Goal: Navigation & Orientation: Find specific page/section

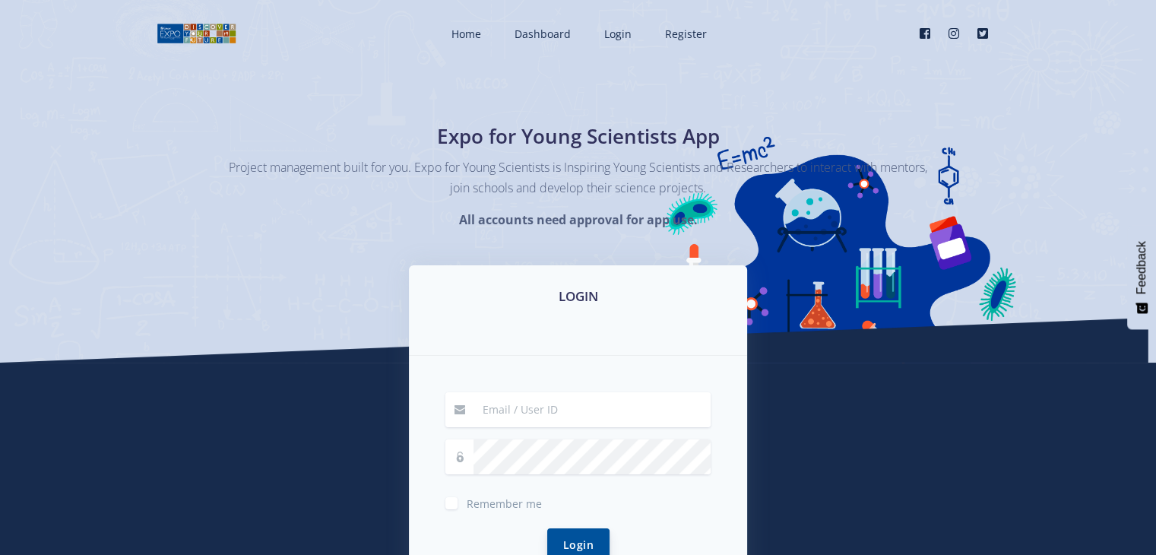
type input "50563149@mynwu.ac.za"
click at [581, 539] on button "Login" at bounding box center [578, 544] width 62 height 33
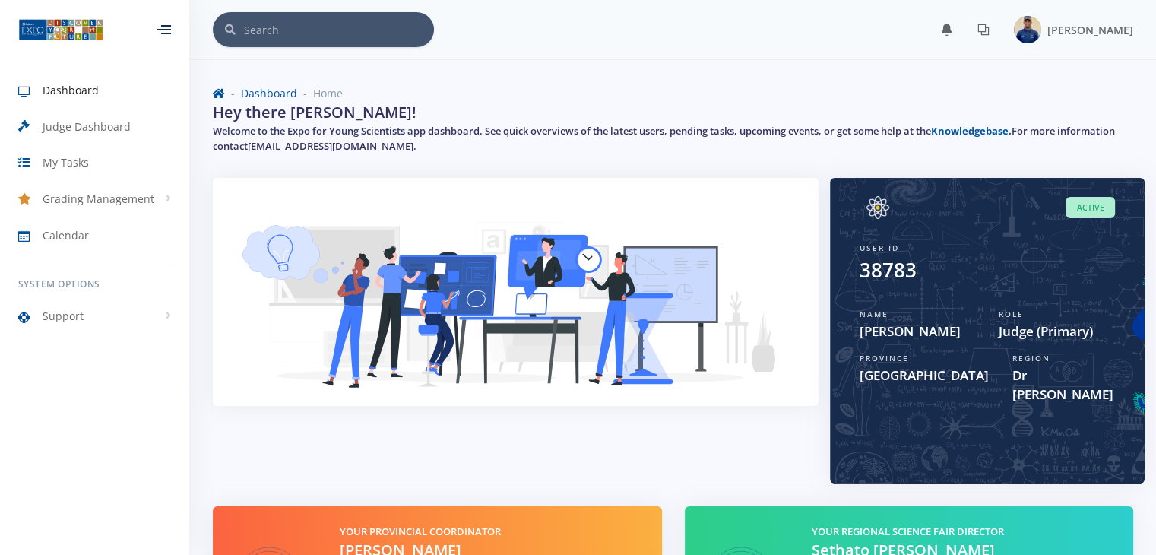
scroll to position [11, 11]
click at [1059, 345] on div "Role Judge (Primary)" at bounding box center [1056, 325] width 139 height 44
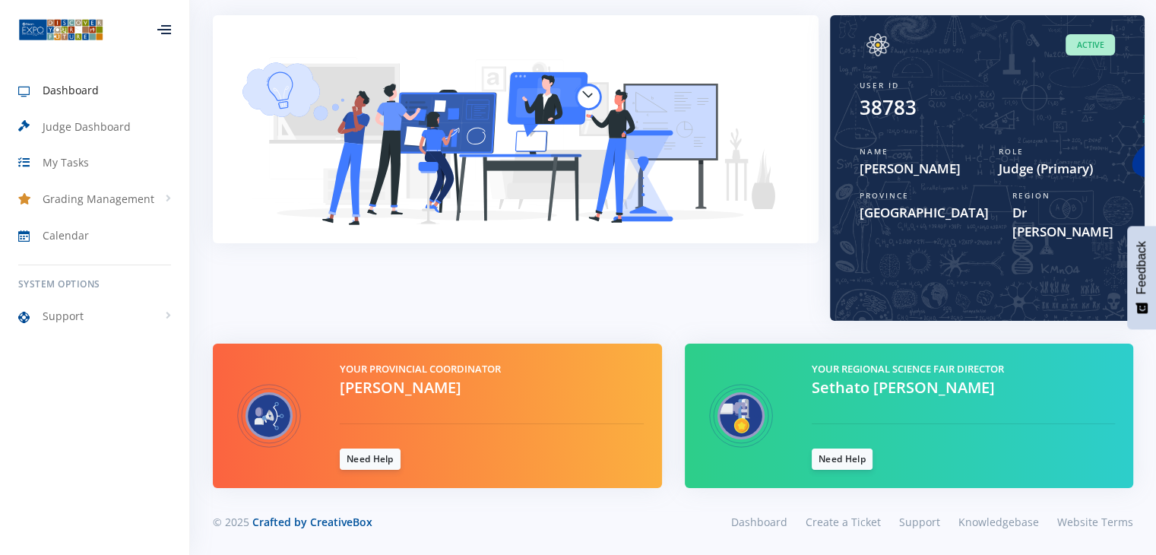
scroll to position [0, 0]
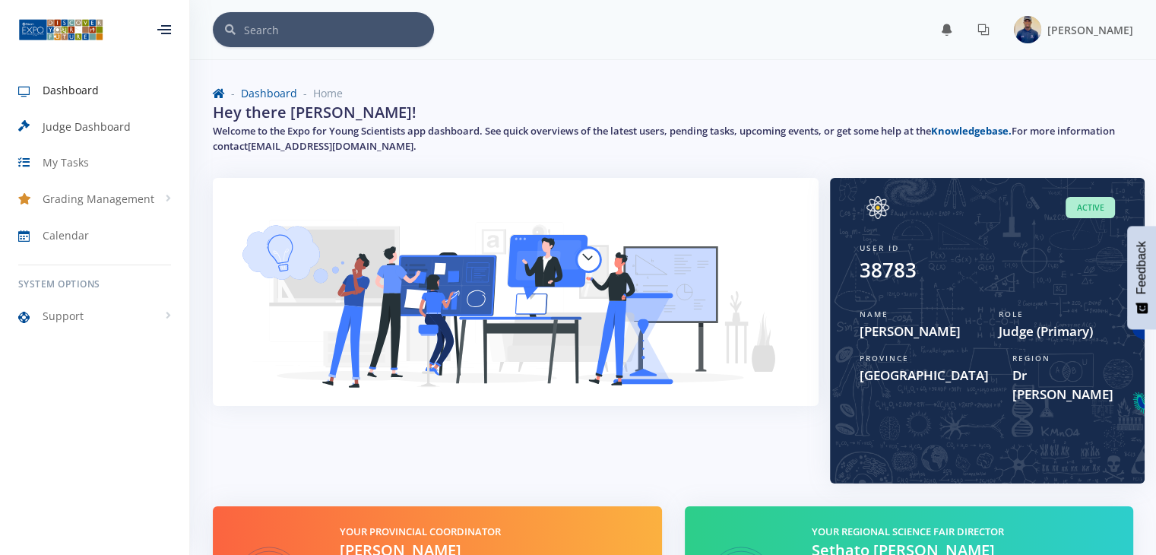
click at [91, 128] on span "Judge Dashboard" at bounding box center [87, 127] width 88 height 16
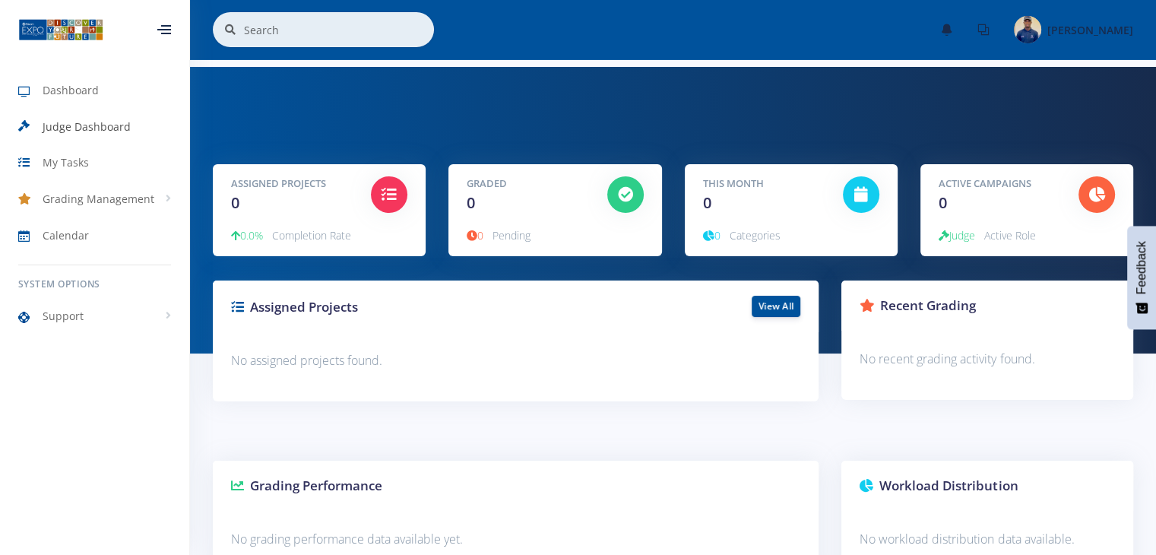
click at [92, 126] on span "Judge Dashboard" at bounding box center [87, 127] width 88 height 16
click at [87, 166] on span "My Tasks" at bounding box center [66, 162] width 46 height 16
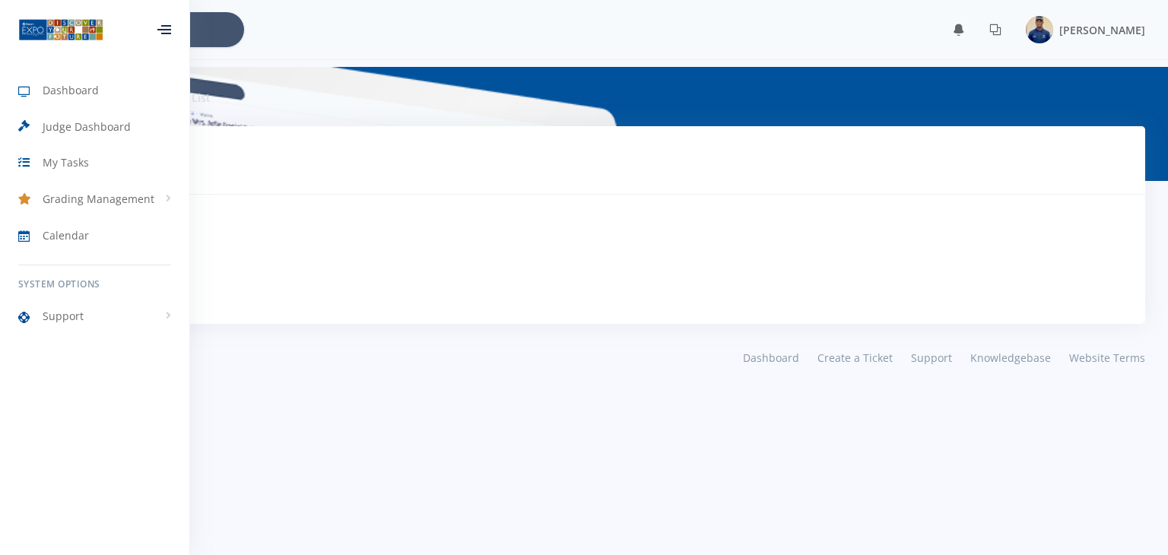
scroll to position [11, 11]
click at [388, 308] on div "Tasks Tasks To Do No Tasks Pending" at bounding box center [584, 225] width 1122 height 198
click at [160, 31] on div at bounding box center [164, 29] width 14 height 9
click at [122, 227] on link "Calendar" at bounding box center [94, 234] width 189 height 35
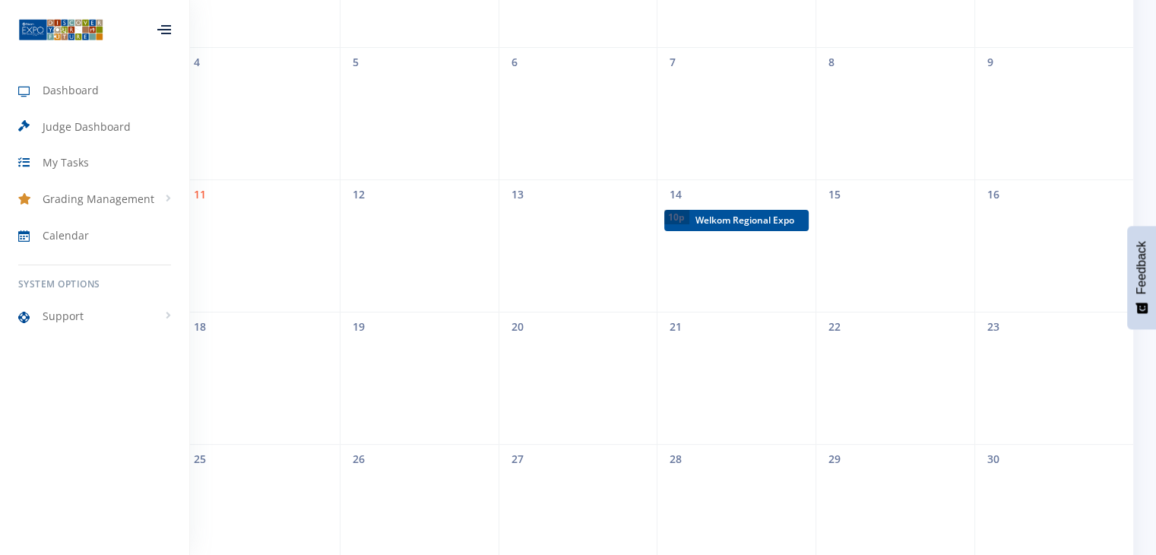
scroll to position [298, 0]
click at [135, 87] on link "Dashboard" at bounding box center [94, 90] width 189 height 35
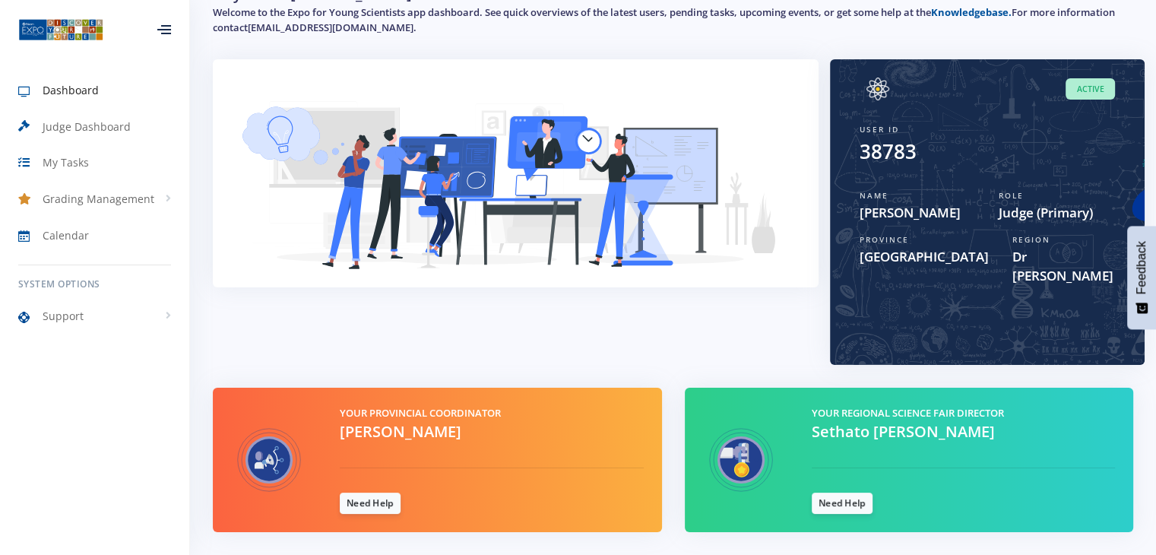
scroll to position [163, 0]
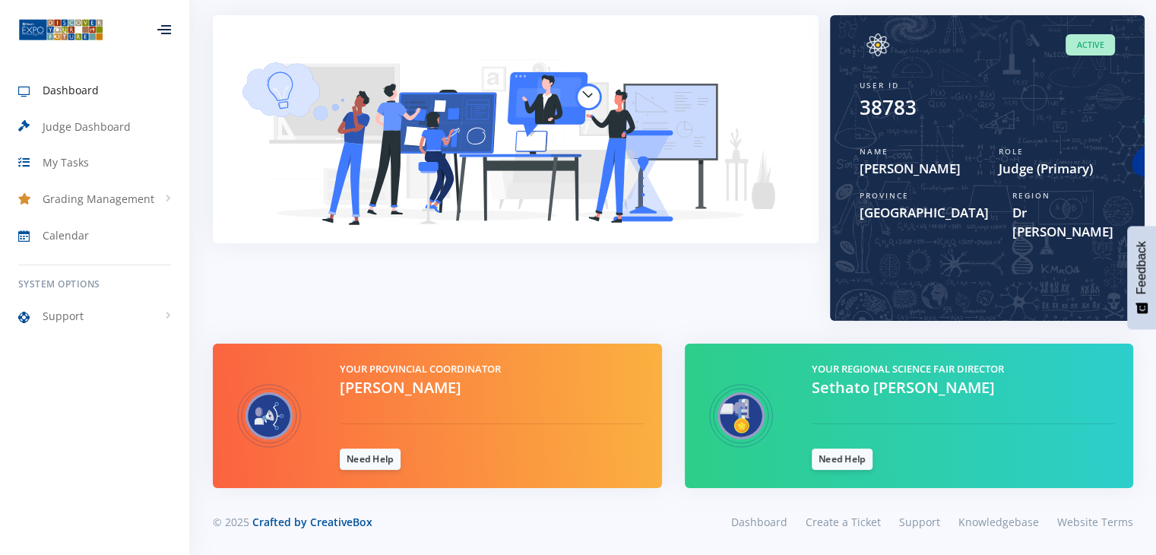
click at [394, 417] on div "Your Provincial Coordinator [PERSON_NAME] Need Help" at bounding box center [491, 416] width 326 height 109
click at [71, 89] on span "Dashboard" at bounding box center [71, 90] width 56 height 16
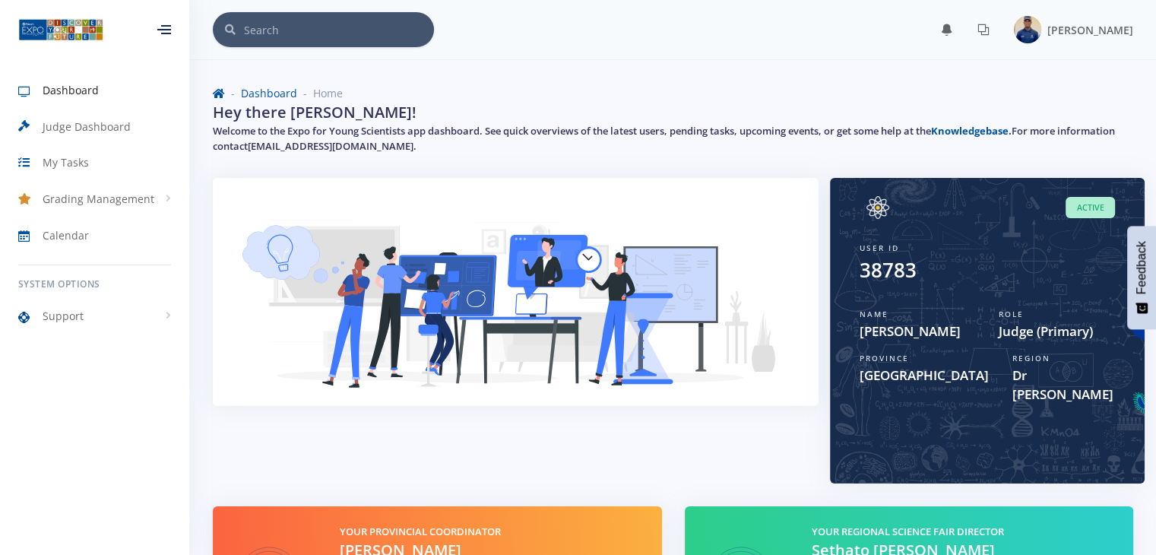
scroll to position [11, 11]
click at [451, 252] on img at bounding box center [515, 304] width 569 height 216
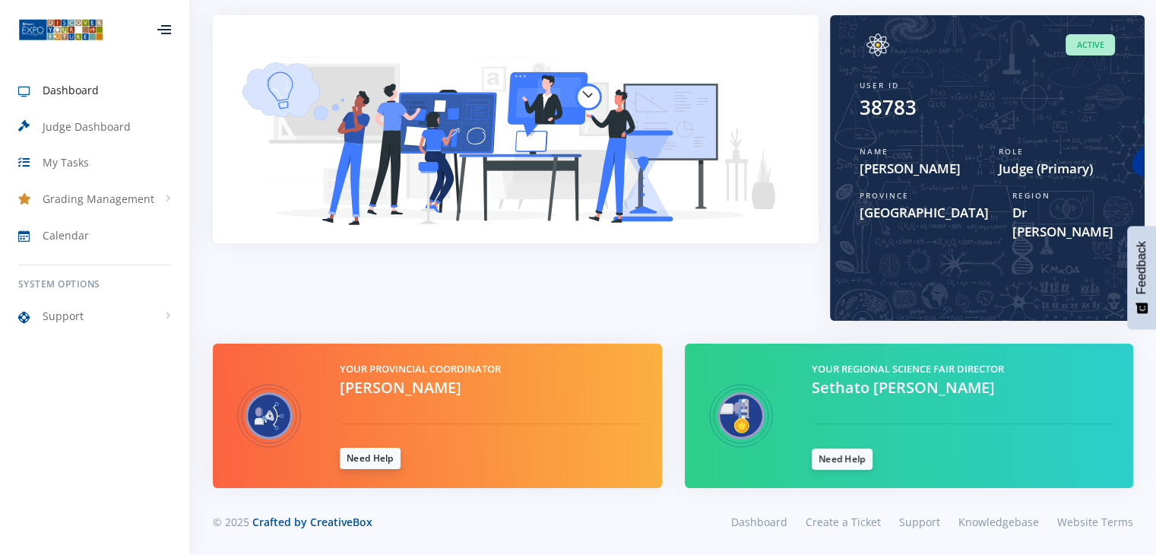
click at [381, 463] on link "Need Help" at bounding box center [370, 458] width 61 height 21
click at [95, 134] on span "Judge Dashboard" at bounding box center [87, 127] width 88 height 16
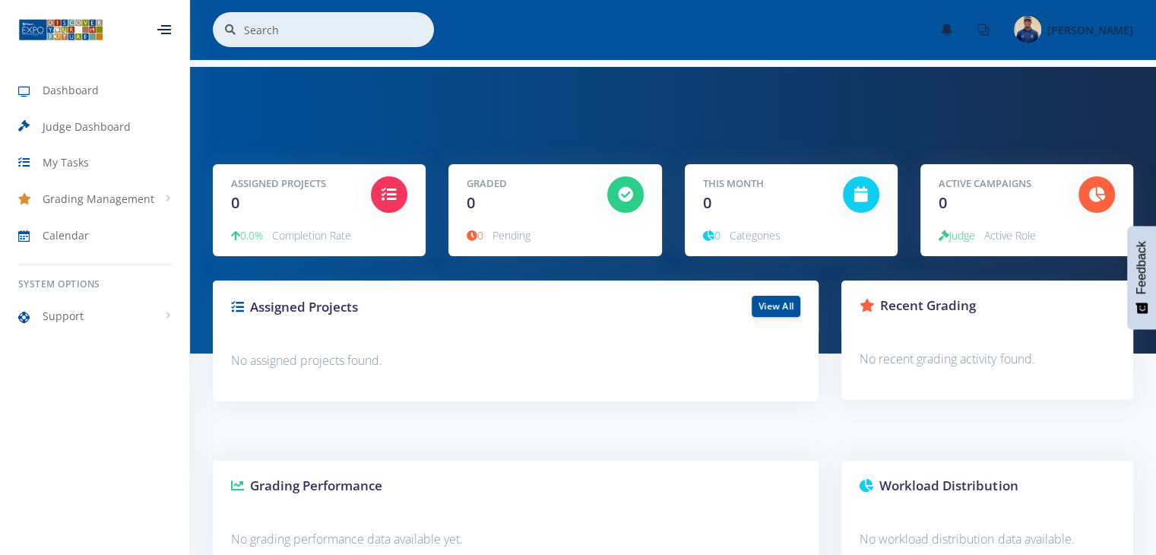
scroll to position [11, 11]
click at [84, 100] on link "Dashboard" at bounding box center [94, 90] width 189 height 35
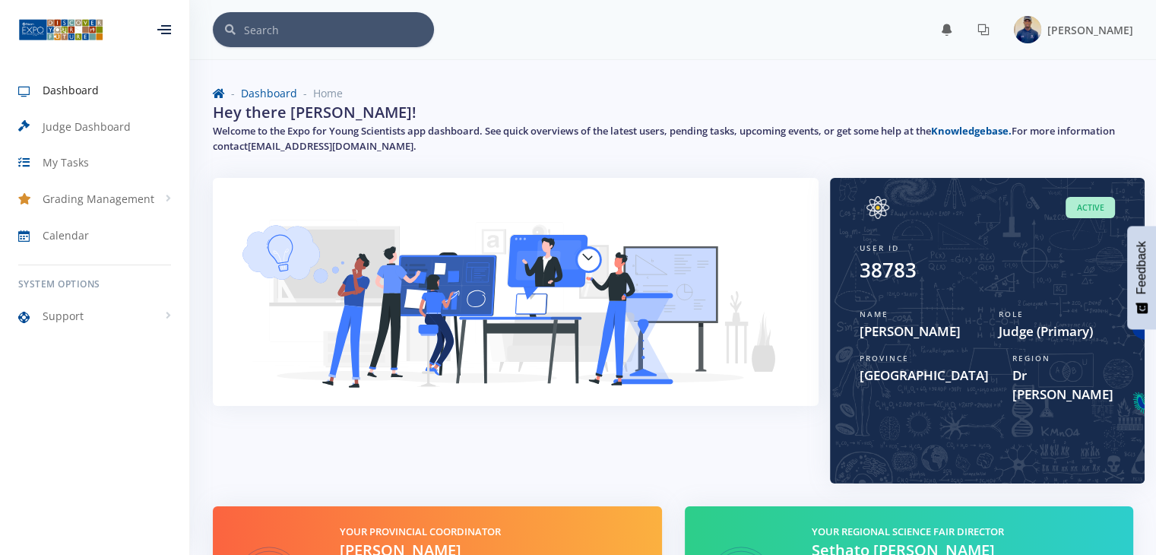
scroll to position [11, 11]
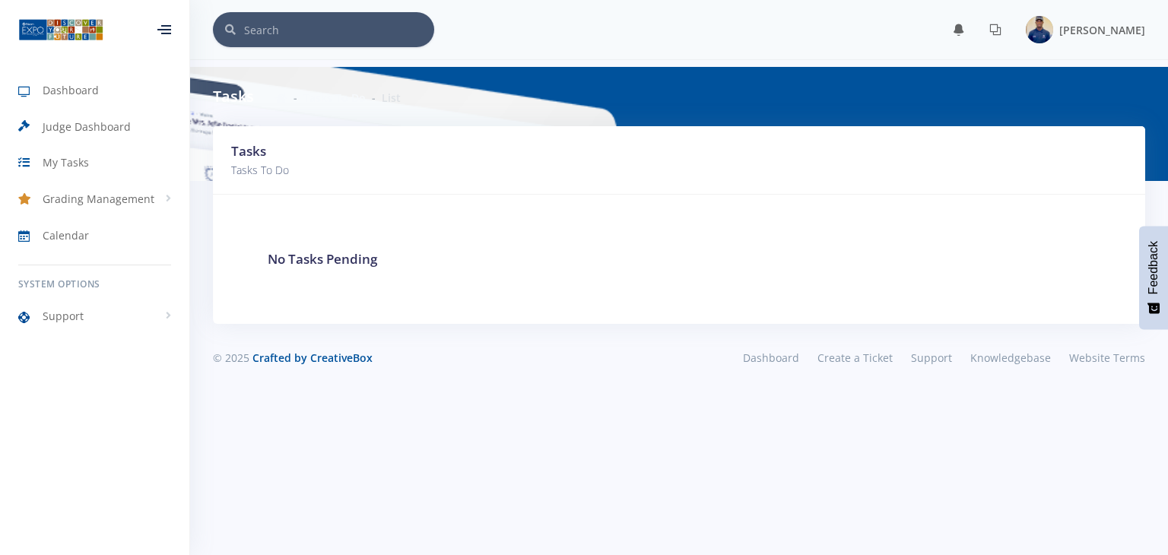
scroll to position [11, 11]
click at [98, 93] on link "Dashboard" at bounding box center [94, 90] width 189 height 35
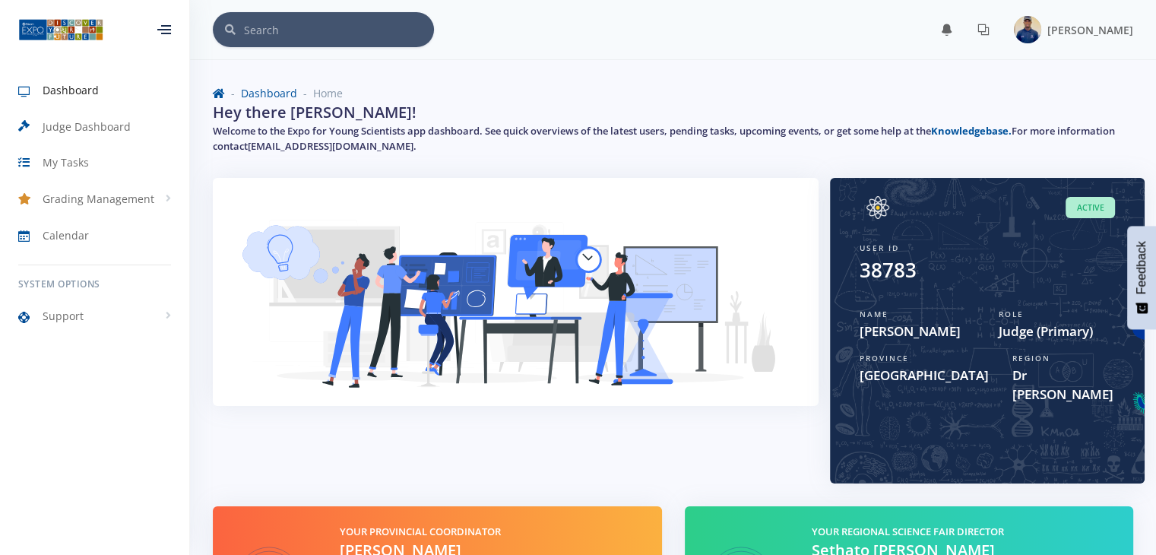
scroll to position [11, 11]
click at [1060, 329] on span "Judge (Primary)" at bounding box center [1057, 332] width 116 height 20
click at [1083, 205] on span "Active" at bounding box center [1090, 208] width 49 height 22
click at [1027, 271] on div "38783" at bounding box center [987, 270] width 255 height 30
